Goal: Find specific page/section: Find specific page/section

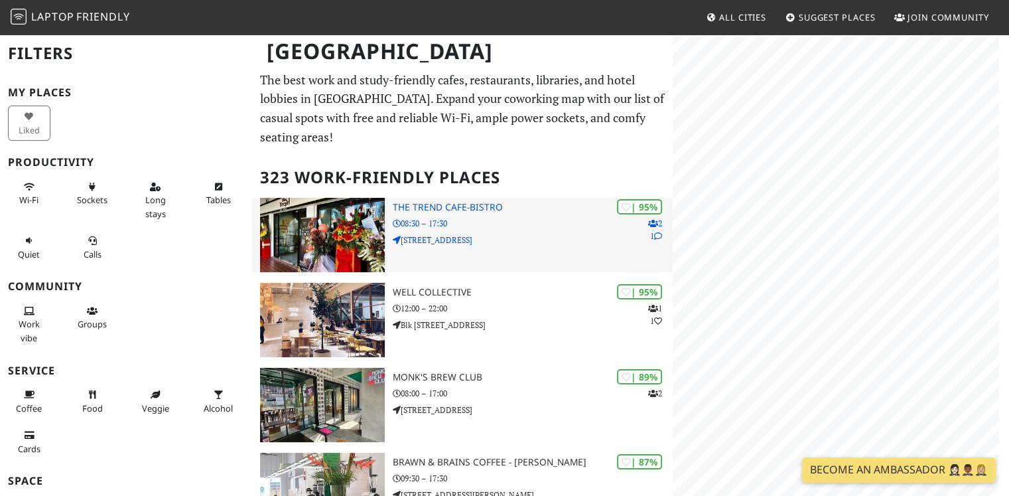
click at [658, 259] on div "| 95% 2 1 The Trend cafe-bistro 08:30 – 17:30 [STREET_ADDRESS]" at bounding box center [533, 235] width 281 height 74
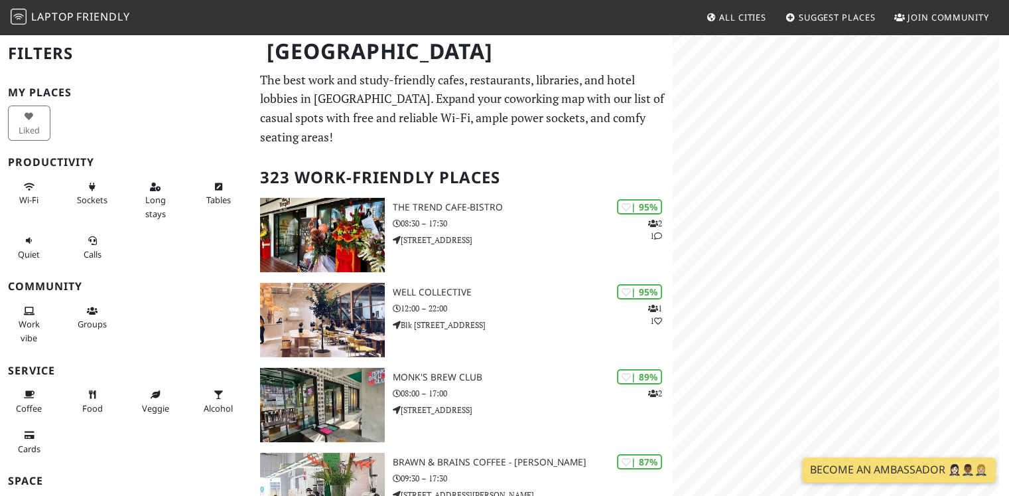
click at [1008, 98] on html "Laptop Friendly All Cities Suggest Places Join Community [GEOGRAPHIC_DATA] Filt…" at bounding box center [504, 248] width 1009 height 496
click at [1008, 281] on html "Laptop Friendly All Cities Suggest Places Join Community [GEOGRAPHIC_DATA] Filt…" at bounding box center [504, 248] width 1009 height 496
